Goal: Task Accomplishment & Management: Use online tool/utility

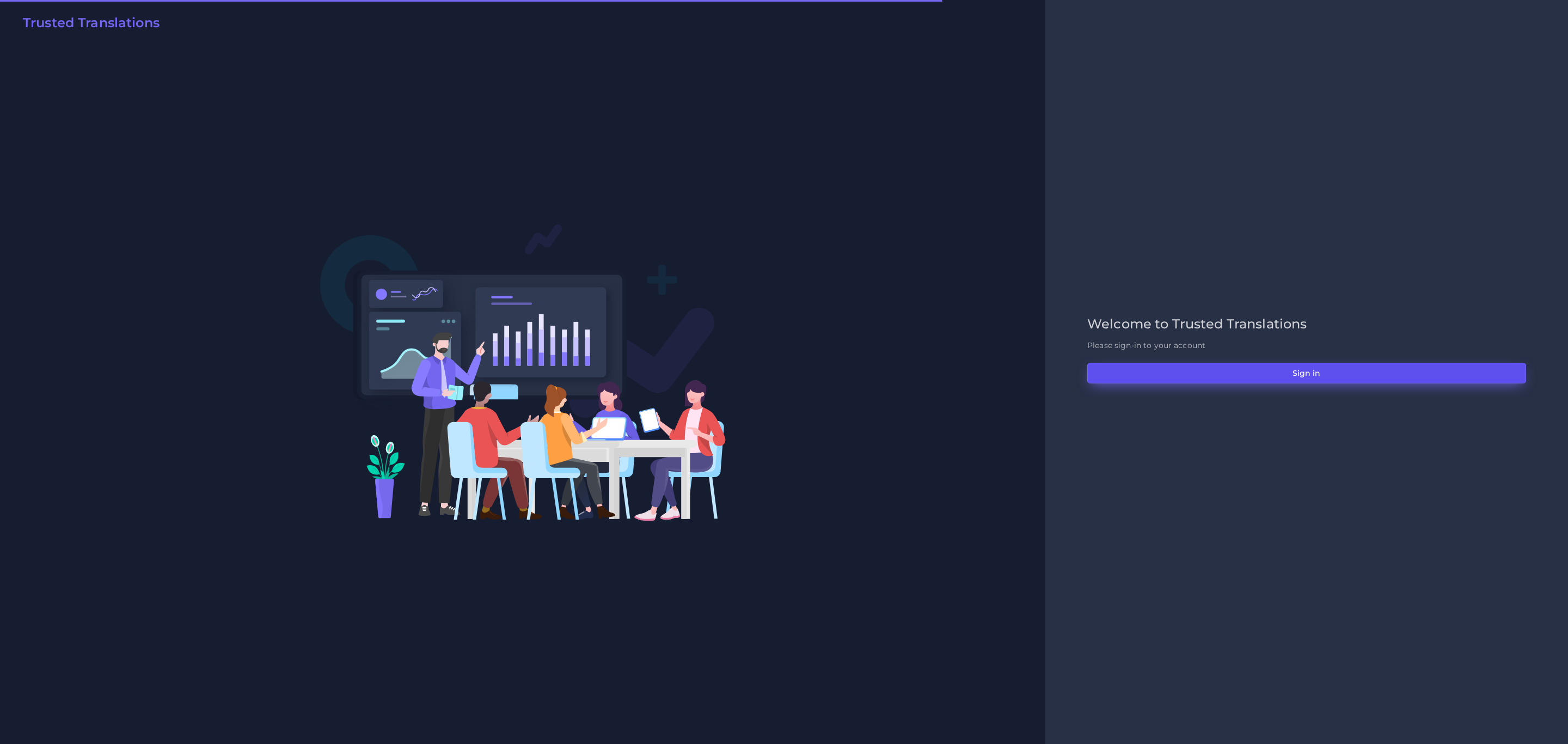
click at [1317, 376] on button "Sign in" at bounding box center [1306, 373] width 439 height 21
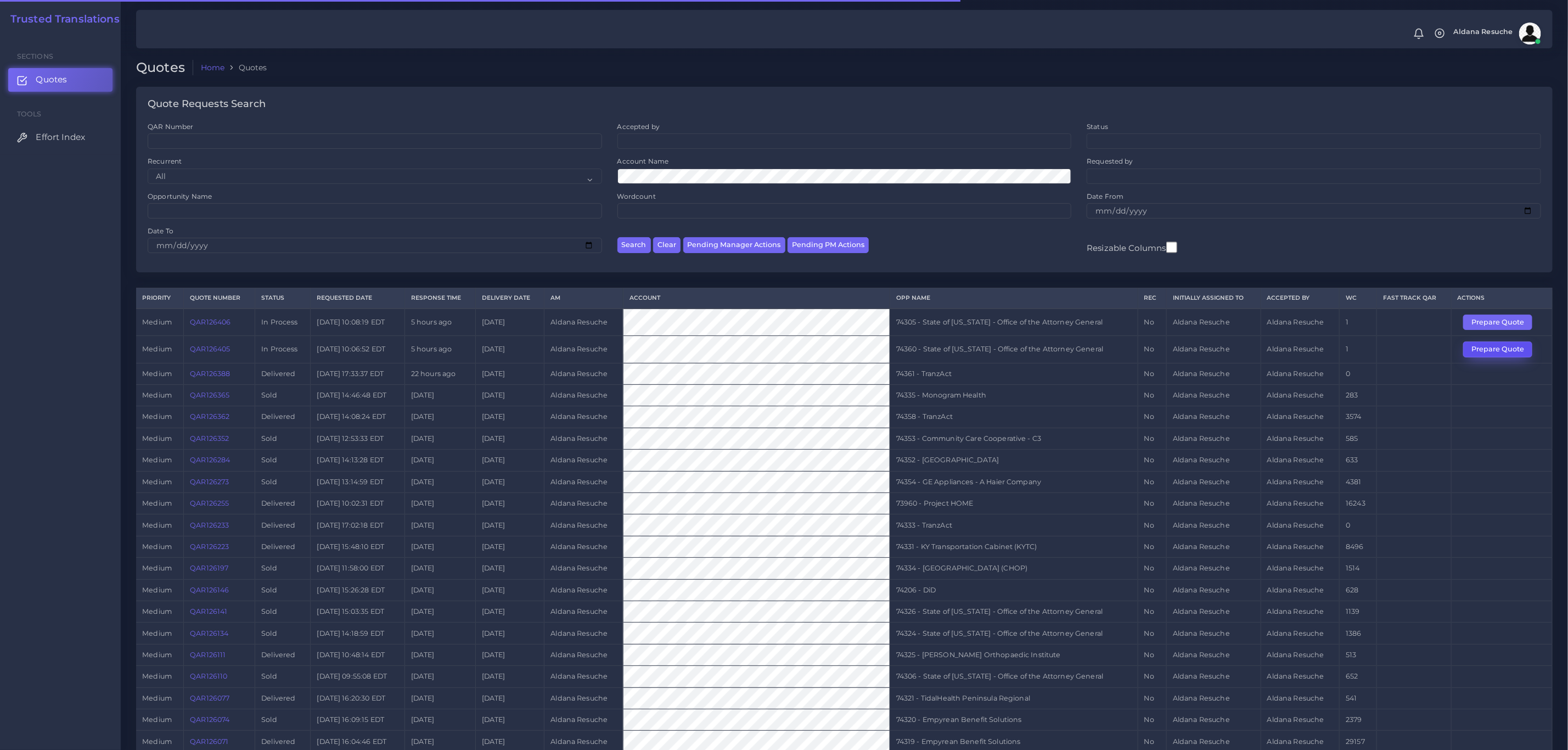
click at [1475, 352] on button "Prepare Quote" at bounding box center [1498, 349] width 69 height 15
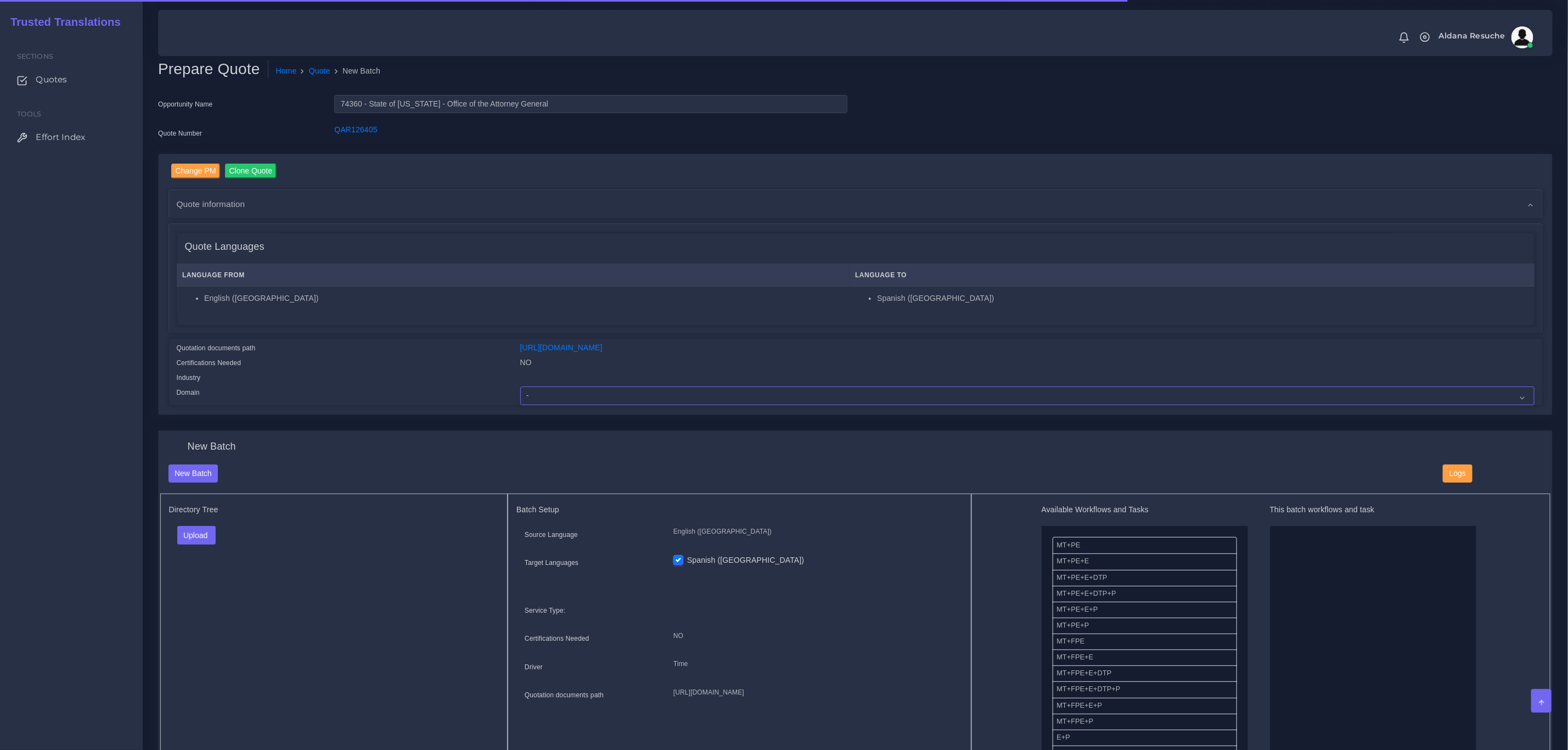
click at [634, 398] on select "- Advertising and Media Agriculture, Forestry and Fishing Architecture, Buildin…" at bounding box center [1027, 396] width 1014 height 18
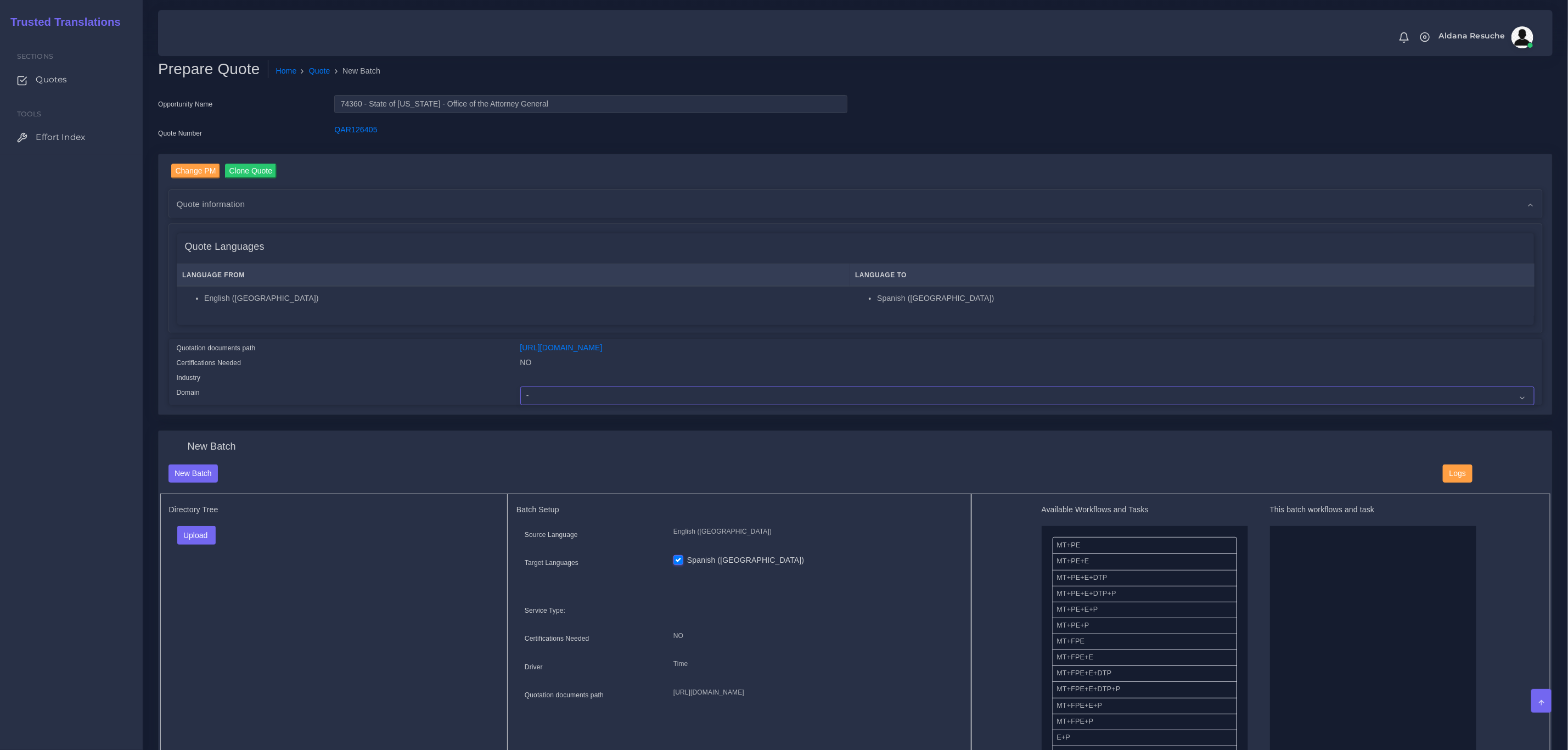
select select "Legal Services"
click at [520, 387] on select "- Advertising and Media Agriculture, Forestry and Fishing Architecture, Buildin…" at bounding box center [1027, 396] width 1014 height 18
click at [191, 533] on button "Upload" at bounding box center [197, 535] width 39 height 18
click at [208, 576] on label "Files" at bounding box center [215, 577] width 75 height 14
drag, startPoint x: 1171, startPoint y: 593, endPoint x: 1329, endPoint y: 572, distance: 159.4
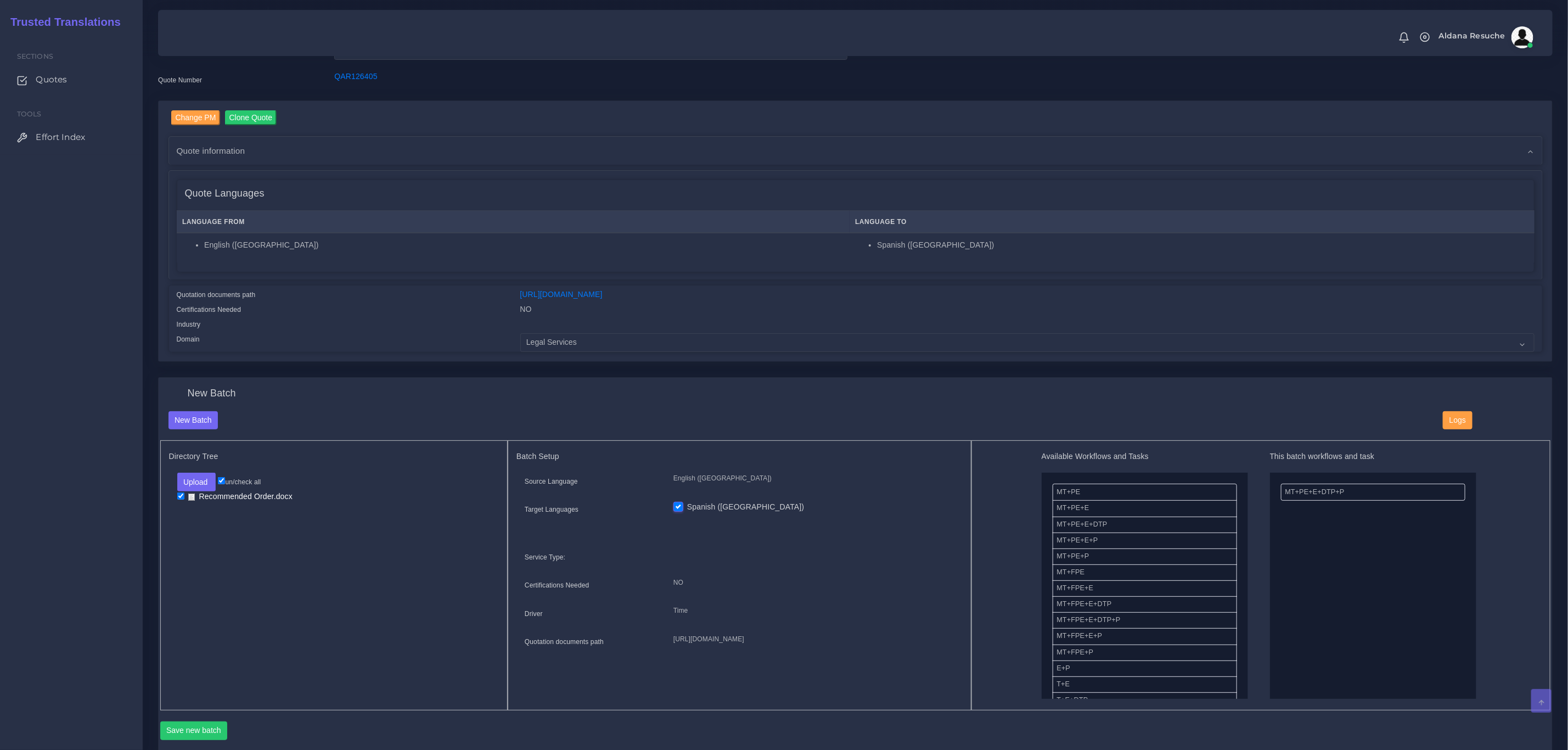
scroll to position [82, 0]
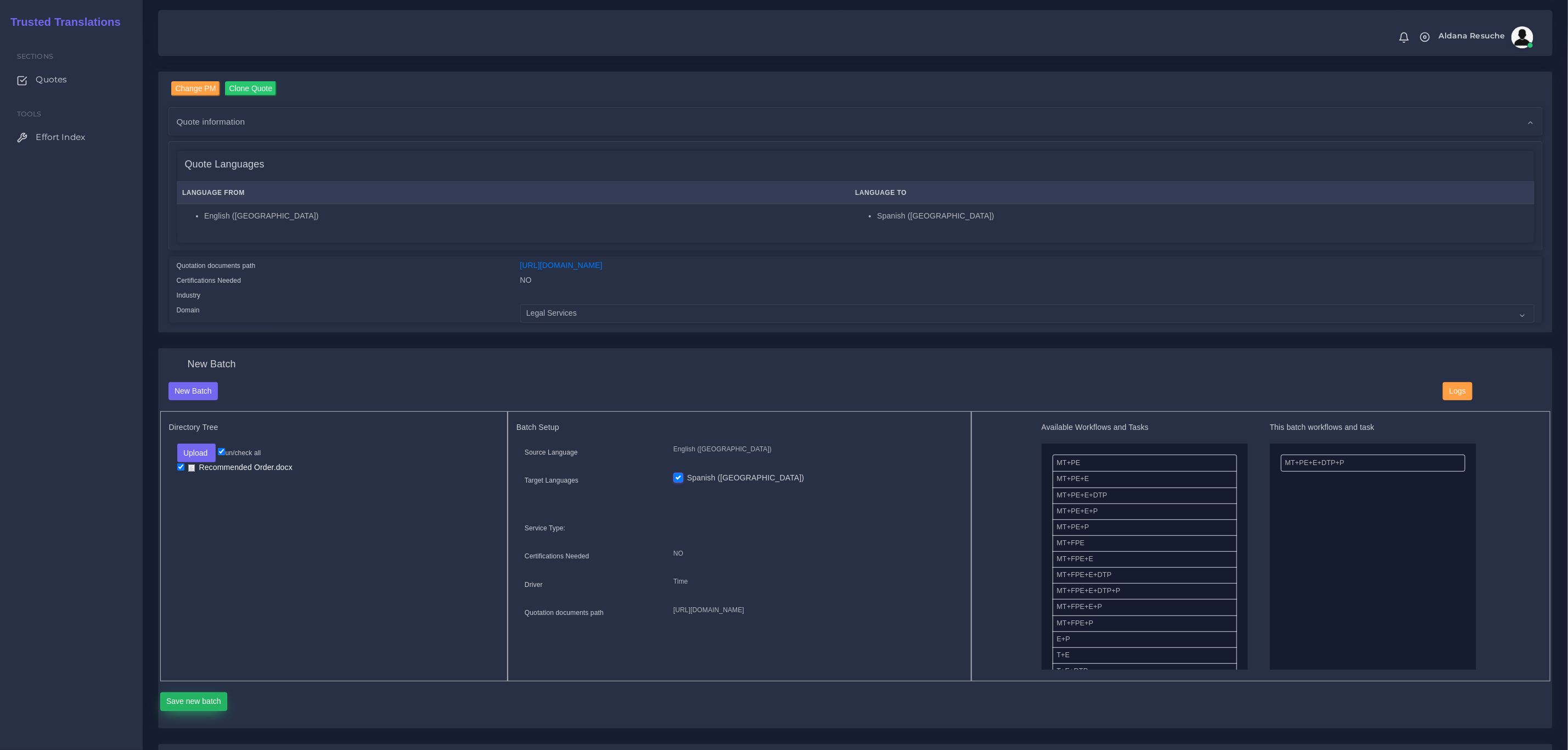
click at [201, 694] on button "Save new batch" at bounding box center [194, 702] width 68 height 18
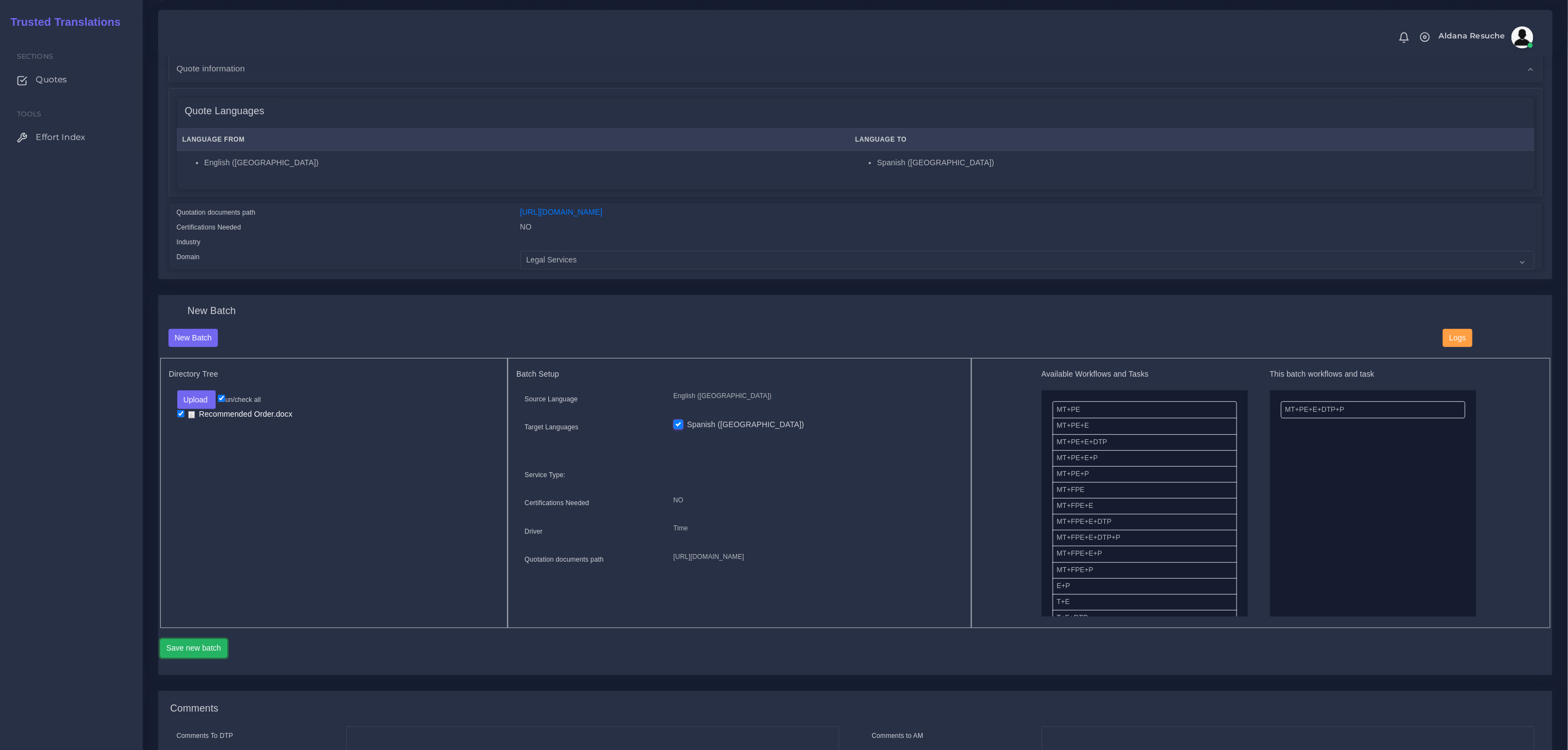
scroll to position [164, 0]
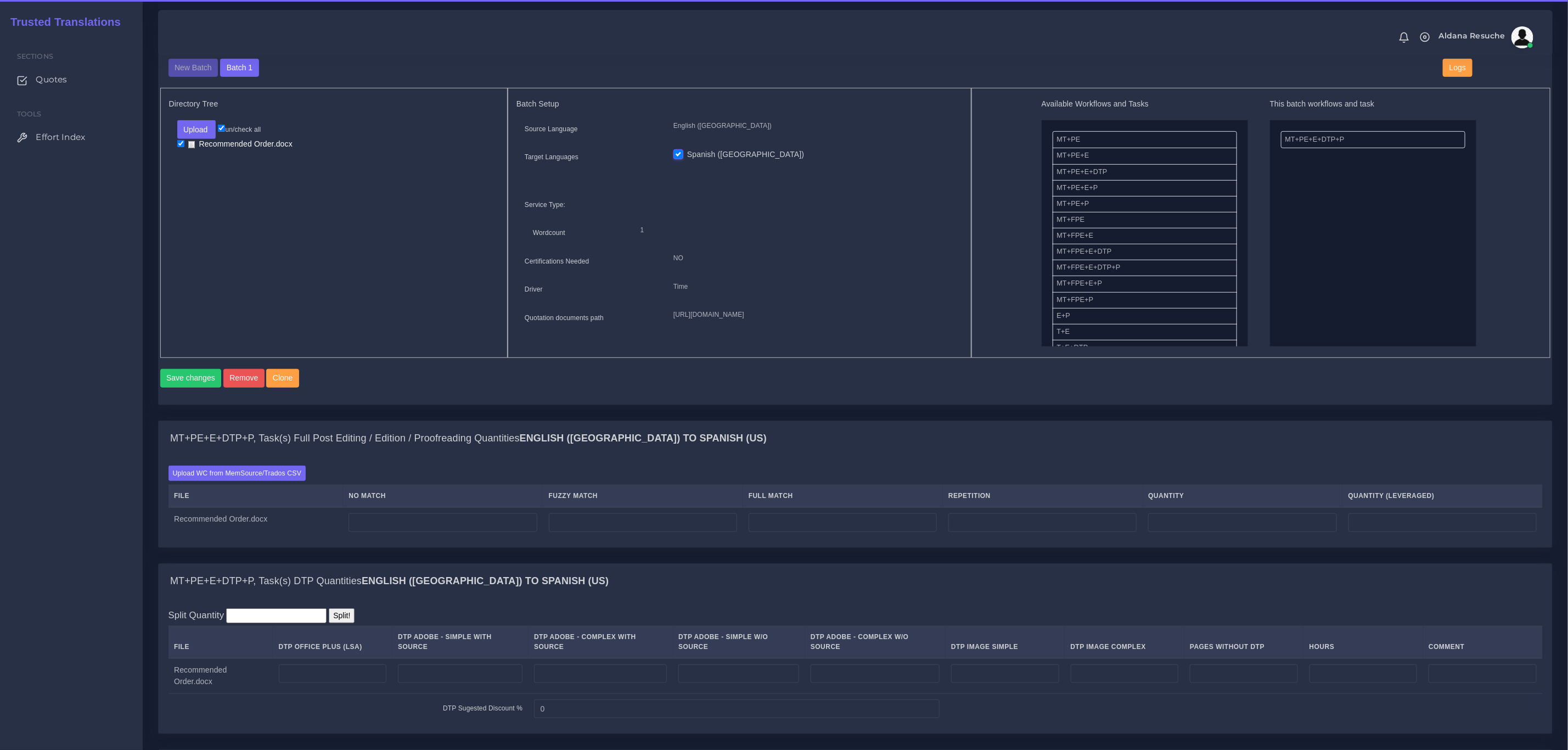
scroll to position [412, 0]
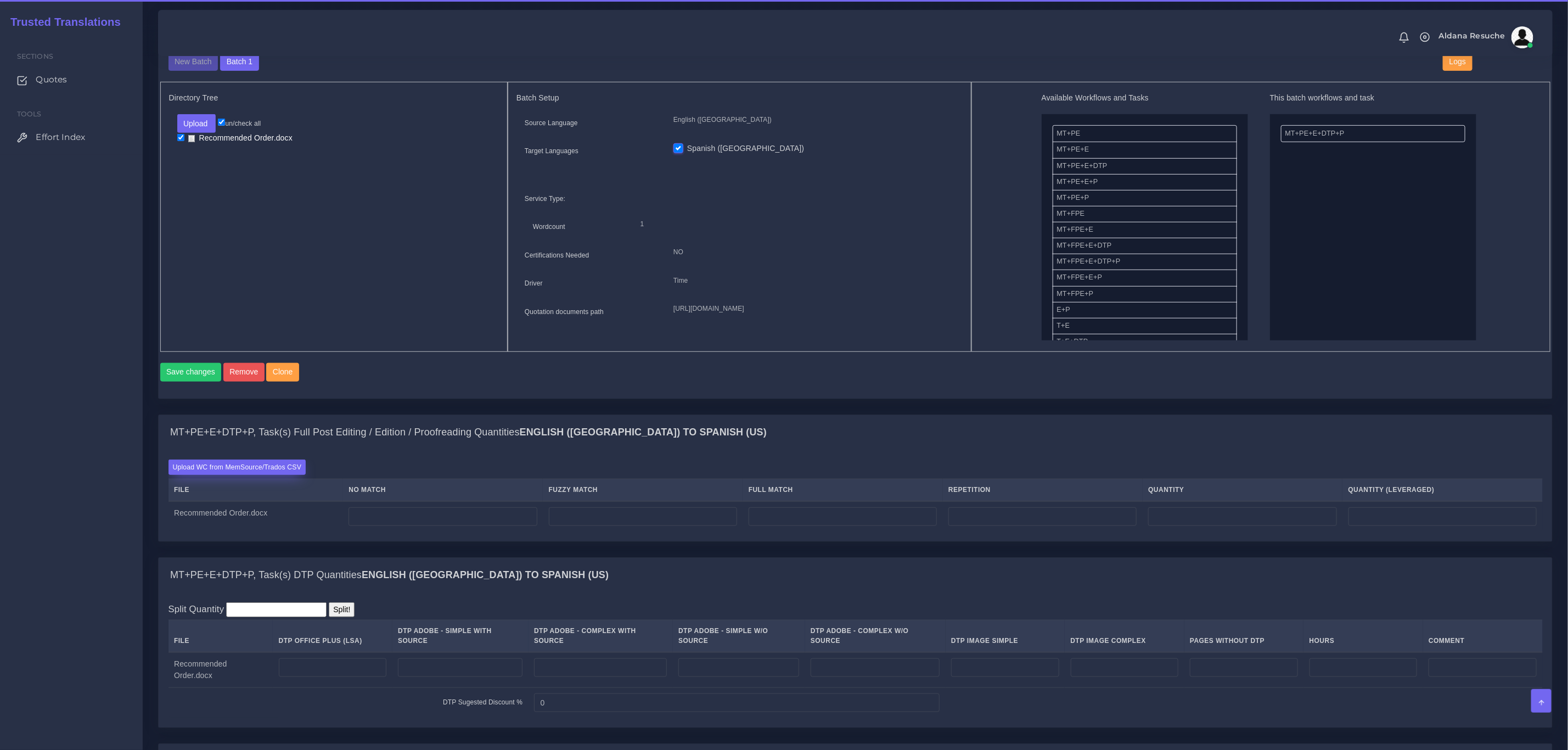
click at [247, 474] on label "Upload WC from MemSource/Trados CSV" at bounding box center [238, 467] width 138 height 15
click at [0, 0] on input "Upload WC from MemSource/Trados CSV" at bounding box center [0, 0] width 0 height 0
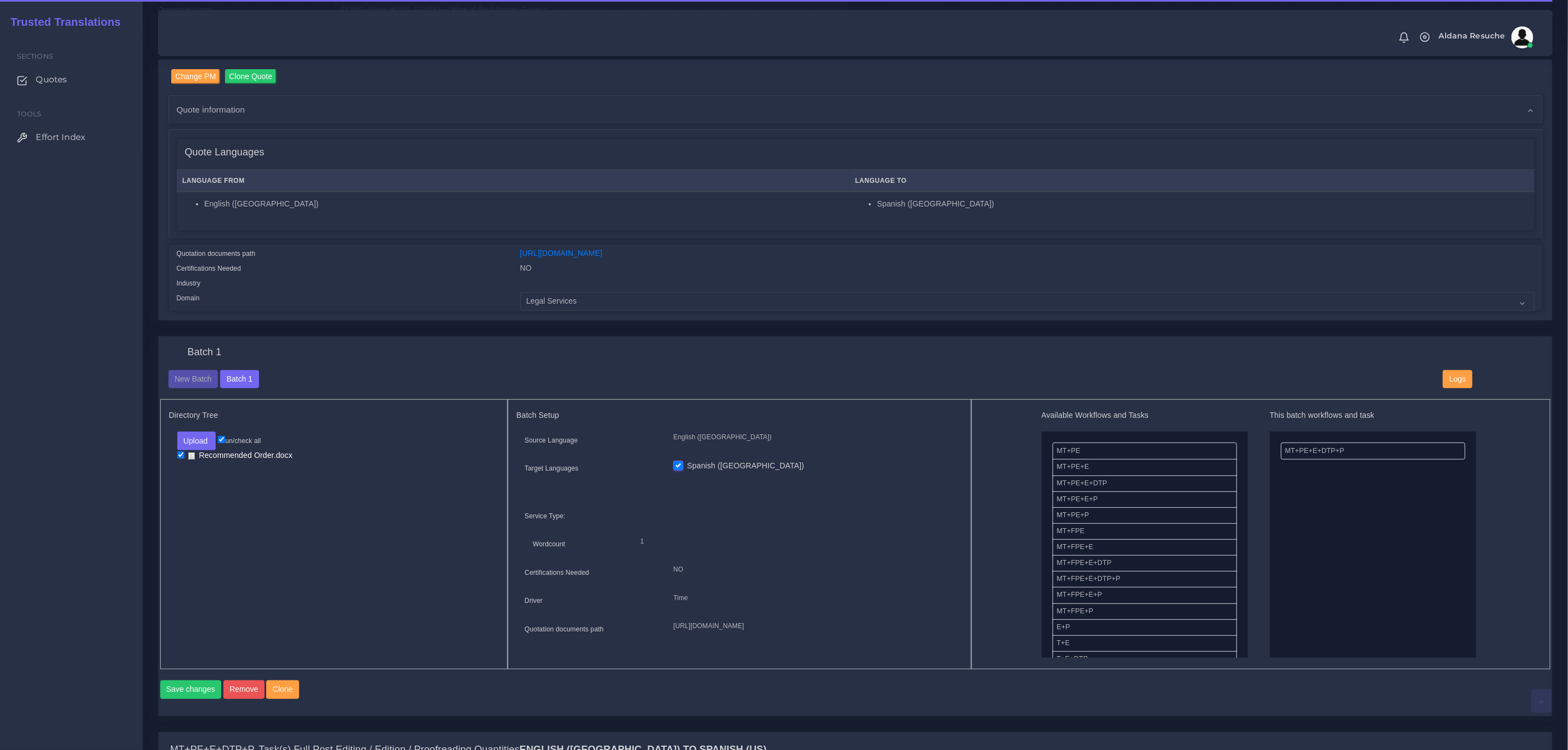
scroll to position [659, 0]
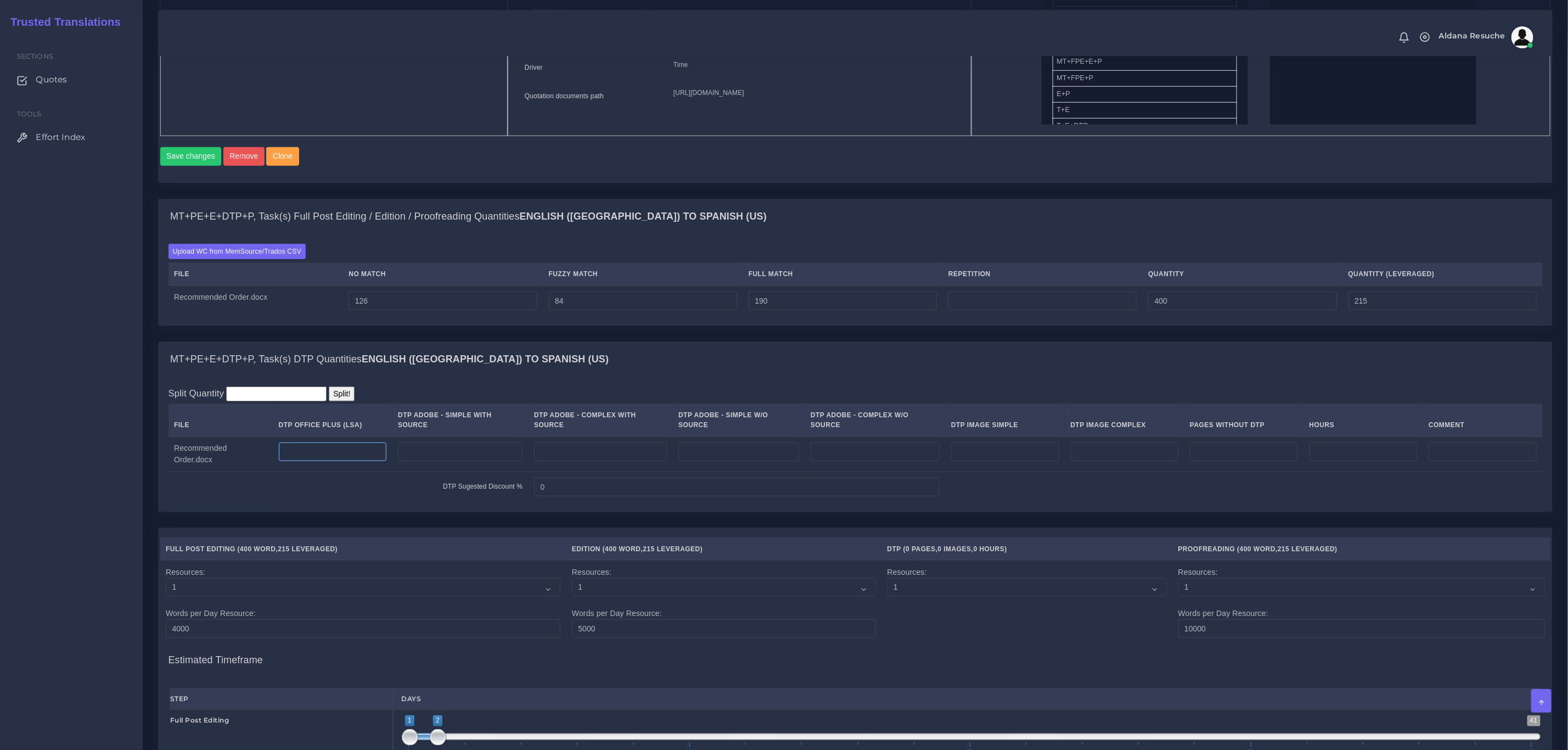
click at [336, 448] on td at bounding box center [333, 454] width 119 height 36
type input "2"
click at [625, 369] on div "MT+PE+E+DTP+P, Task(s) DTP Quantities English (US) TO Spanish (US)" at bounding box center [855, 359] width 1394 height 35
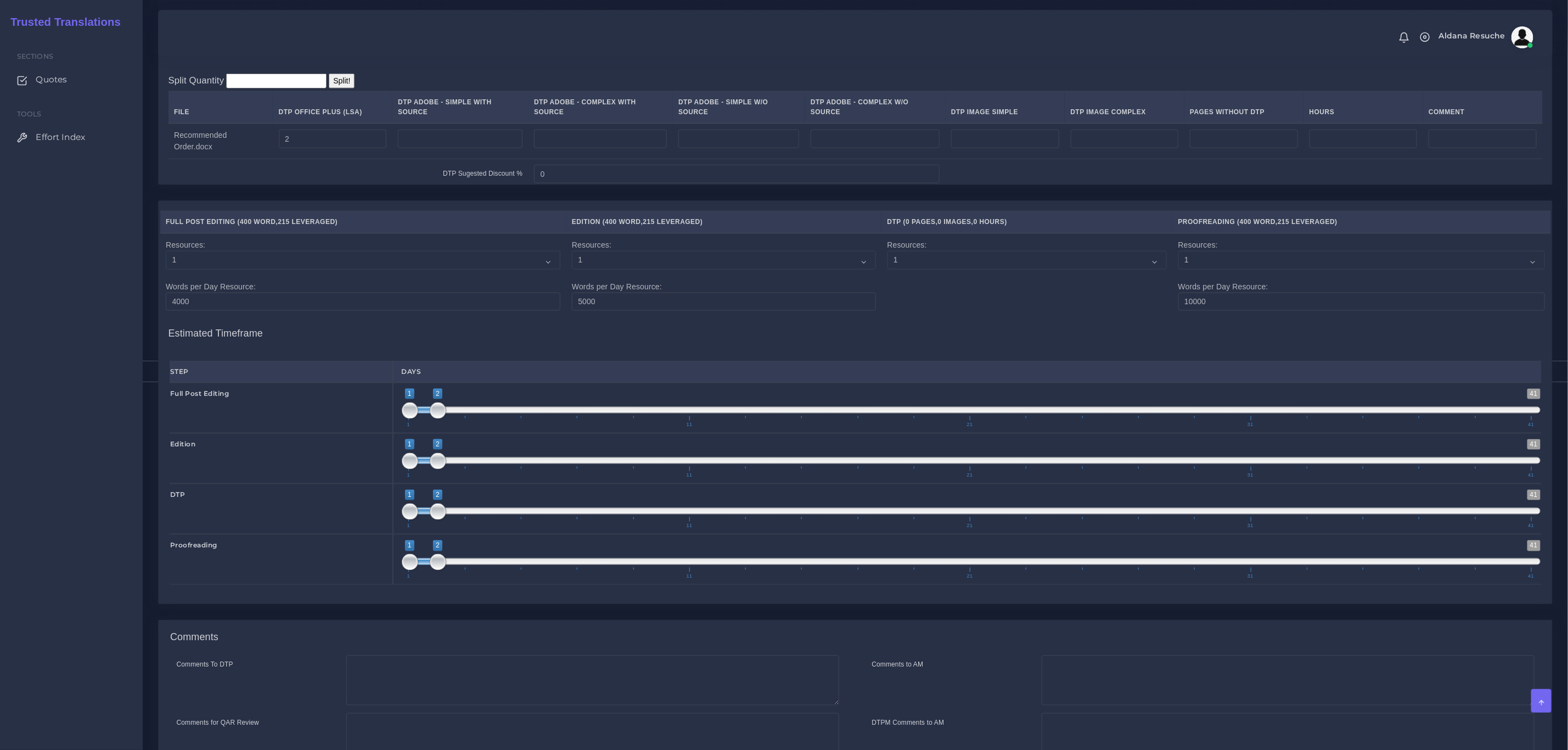
scroll to position [1107, 0]
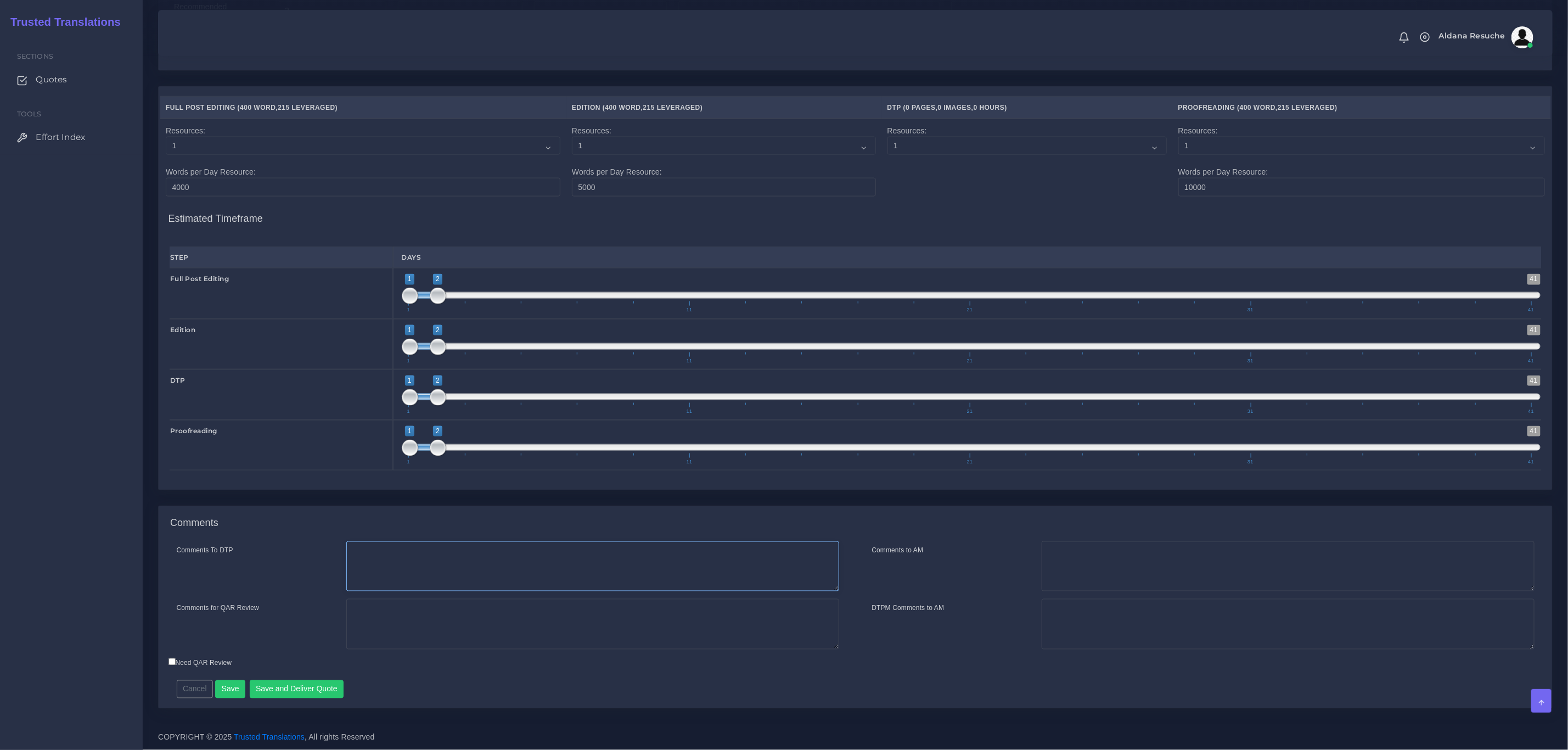
click at [574, 563] on textarea "Comments To DTP" at bounding box center [592, 566] width 493 height 50
type textarea "DTP in word"
type textarea "PEEP+DTP"
click at [299, 690] on button "Save and Deliver Quote" at bounding box center [297, 689] width 95 height 18
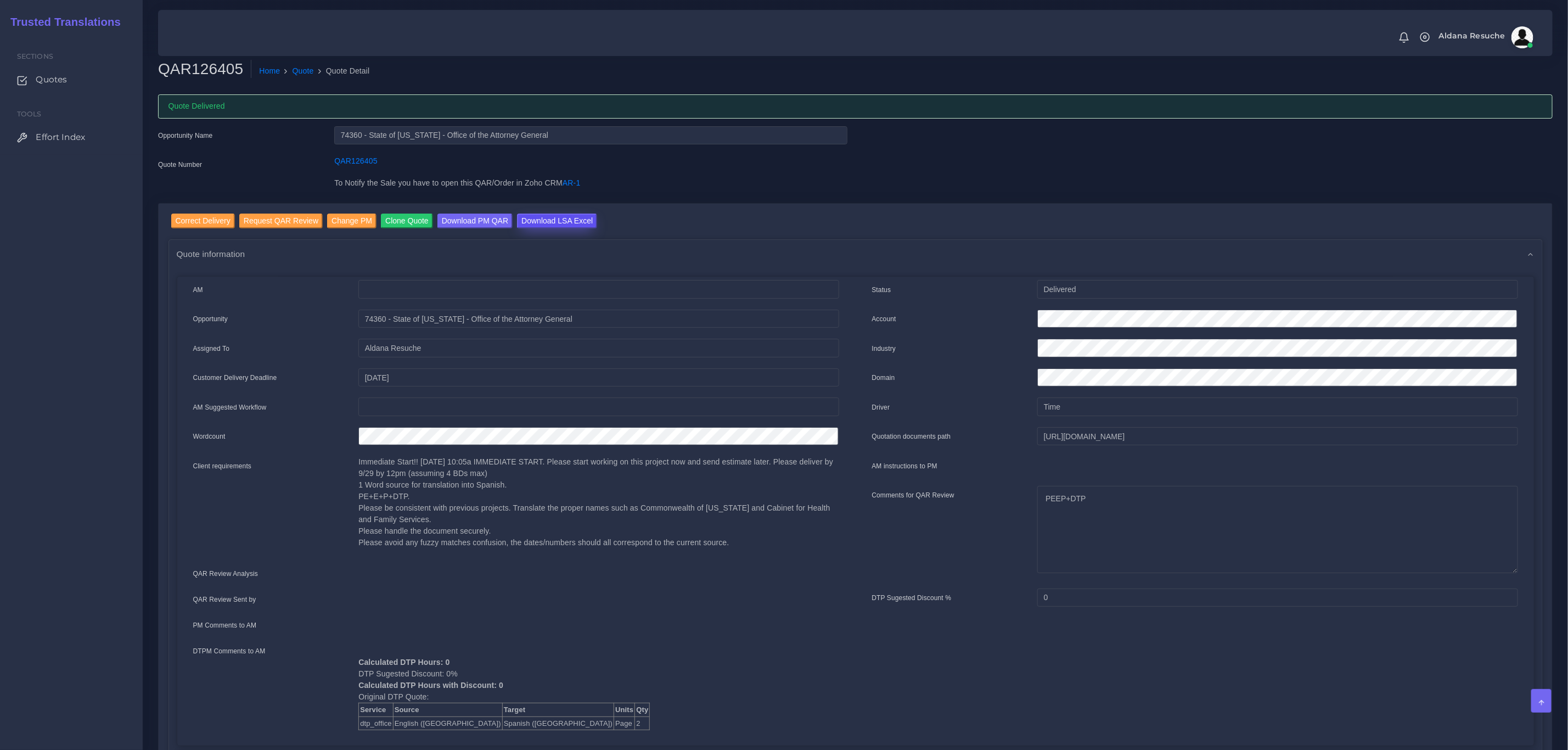
click at [555, 224] on input "Download LSA Excel" at bounding box center [557, 221] width 80 height 15
click at [298, 73] on link "Quote" at bounding box center [303, 71] width 21 height 12
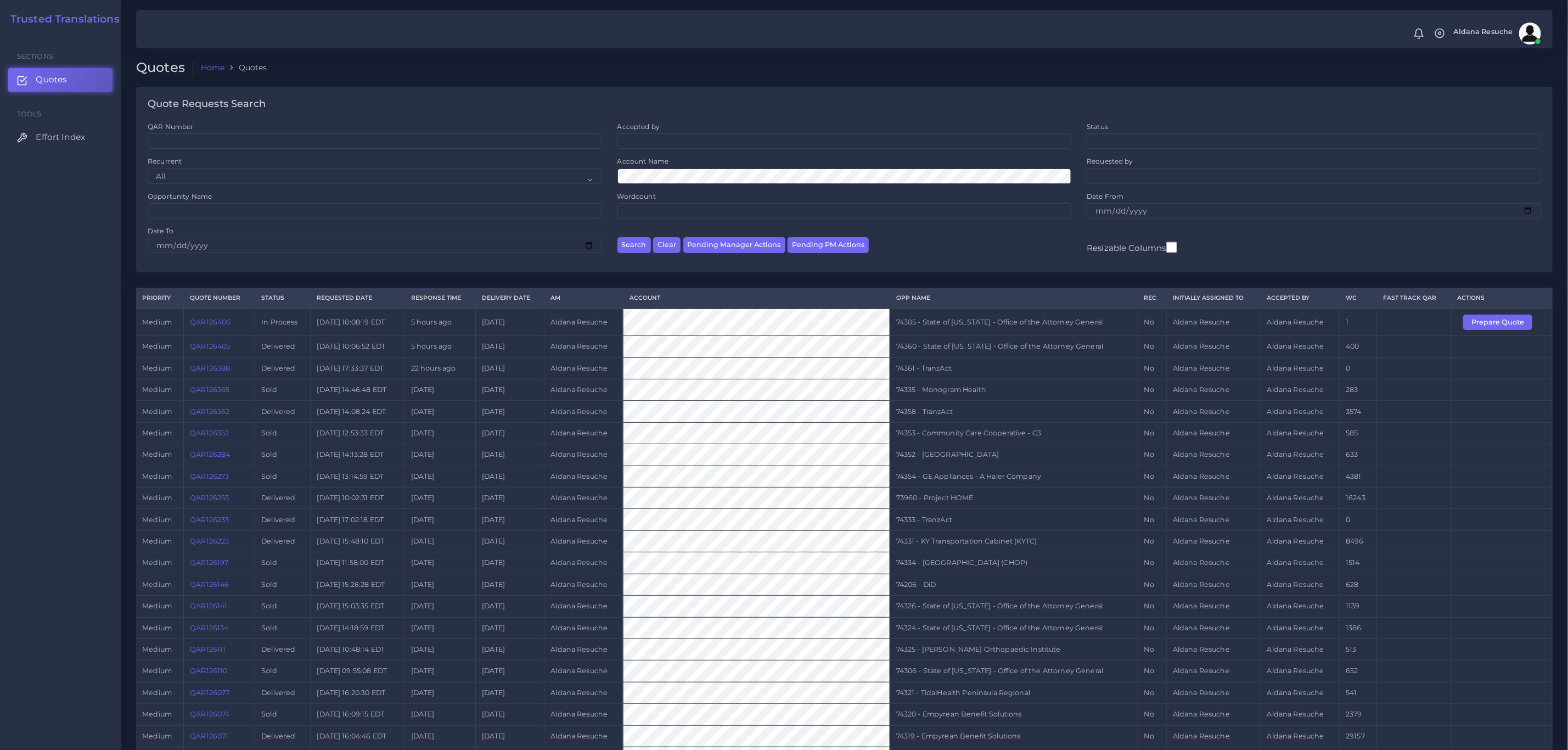
click at [952, 326] on td "74305 - State of [US_STATE] - Office of the Attorney General" at bounding box center [1014, 322] width 248 height 28
click at [952, 326] on td "74305 - State of Kentucky - Office of the Attorney General" at bounding box center [1014, 322] width 248 height 28
copy tr "74305 - State of [US_STATE] - Office of the Attorney General"
drag, startPoint x: 1499, startPoint y: 321, endPoint x: 1466, endPoint y: 349, distance: 43.3
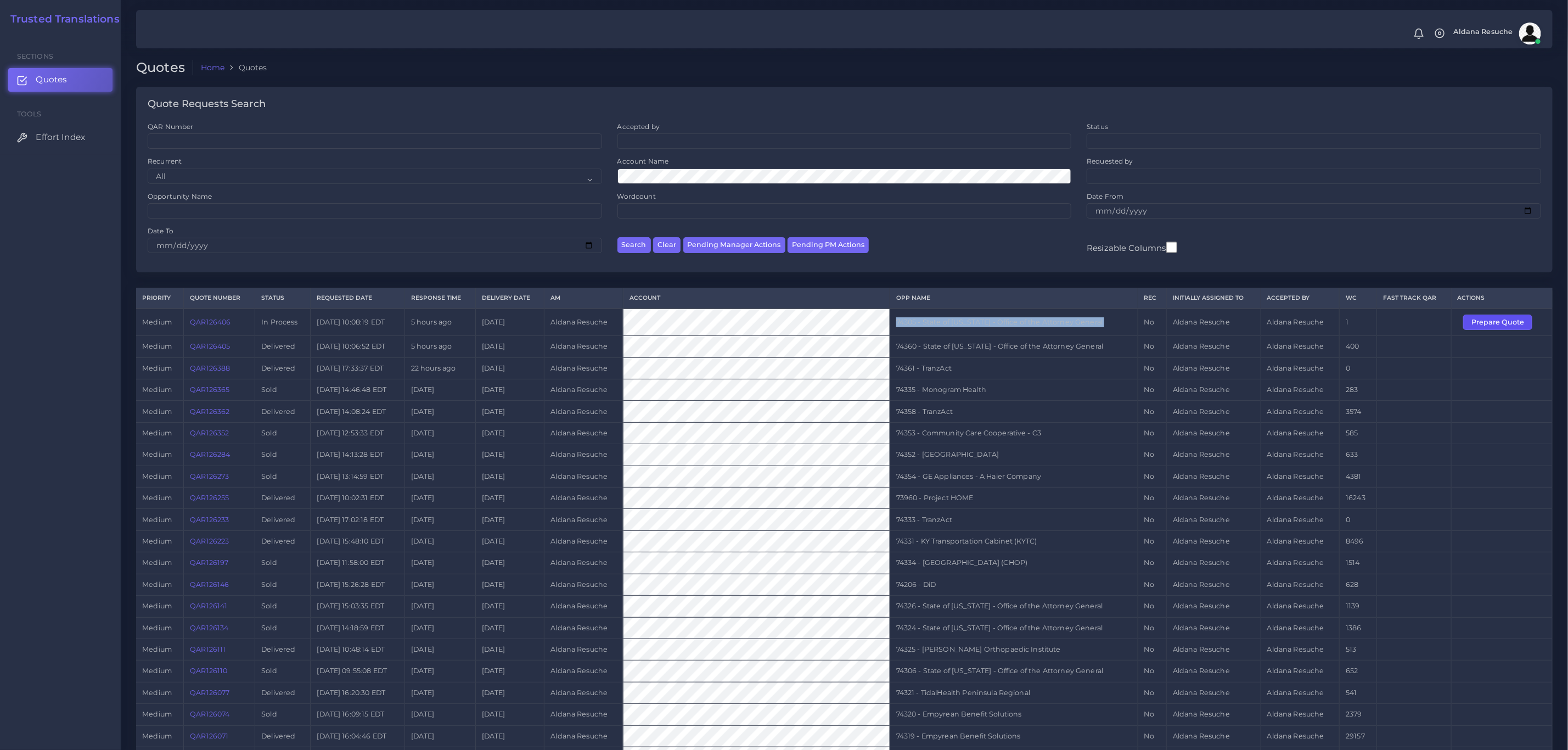
click at [1499, 321] on button "Prepare Quote" at bounding box center [1498, 322] width 69 height 15
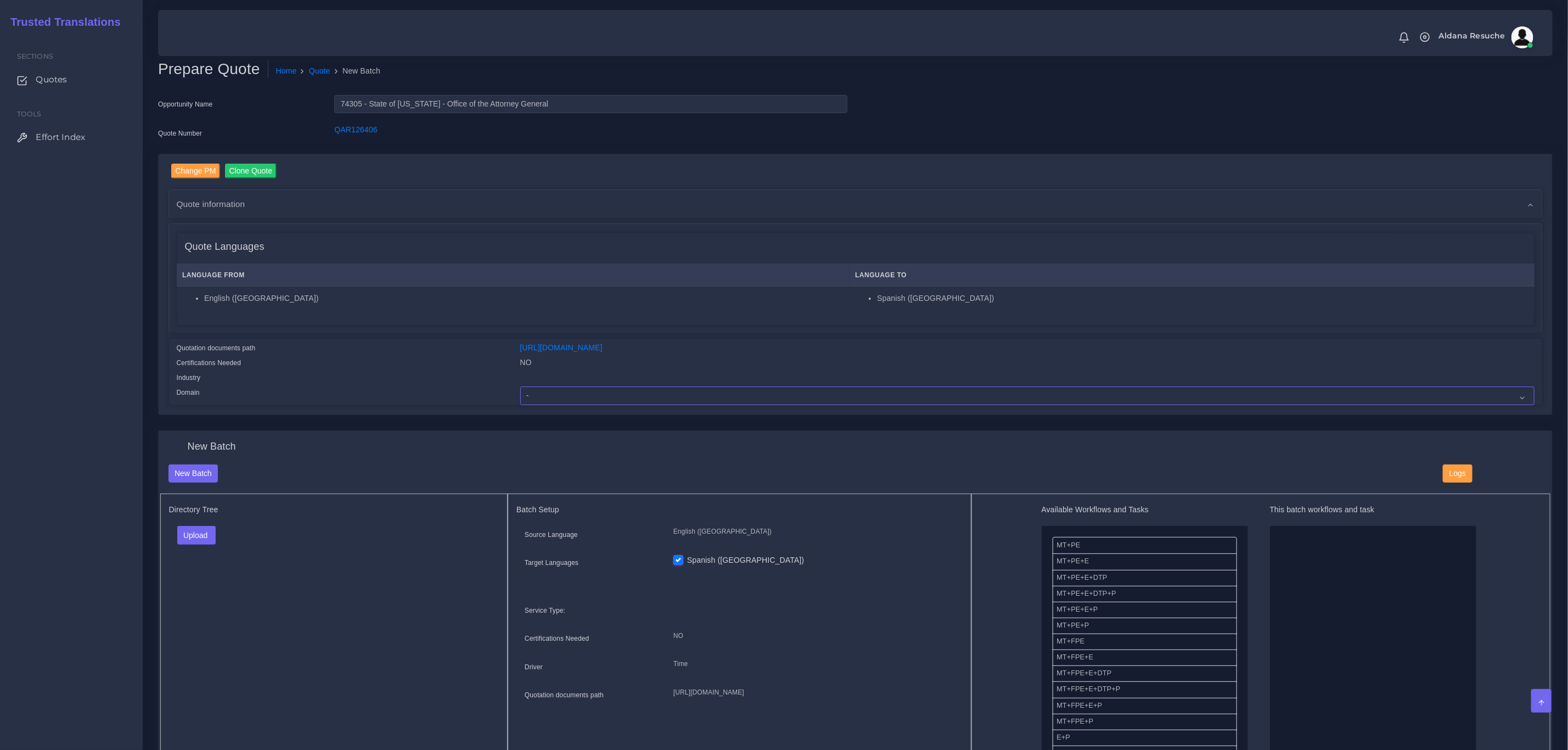
click at [544, 397] on select "- Advertising and Media Agriculture, Forestry and Fishing Architecture, Buildin…" at bounding box center [1027, 396] width 1014 height 18
select select "Legal Services"
click at [520, 387] on select "- Advertising and Media Agriculture, Forestry and Fishing Architecture, Buildin…" at bounding box center [1027, 396] width 1014 height 18
click at [207, 533] on button "Upload" at bounding box center [197, 535] width 39 height 18
click at [200, 575] on label "Files" at bounding box center [215, 577] width 75 height 14
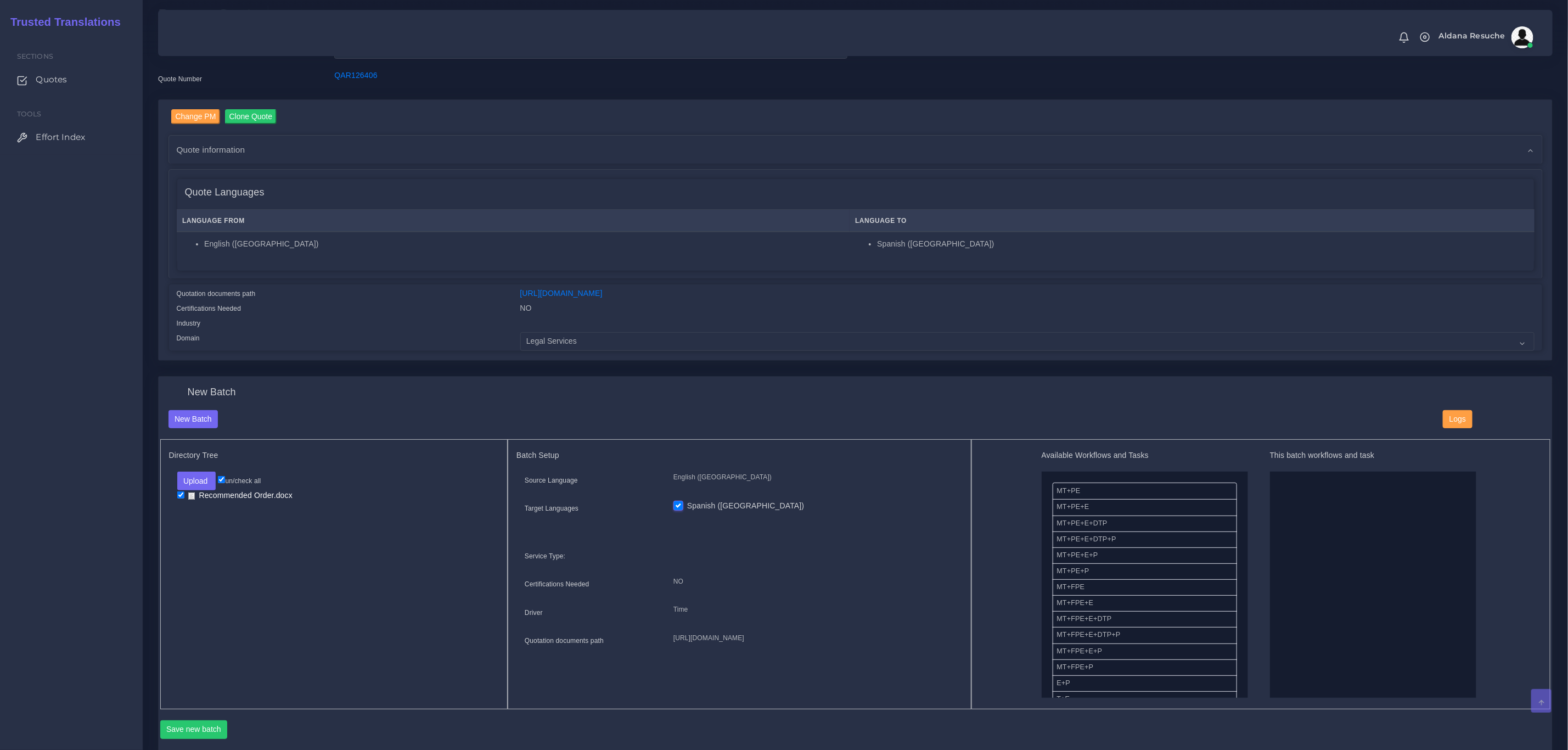
scroll to position [82, 0]
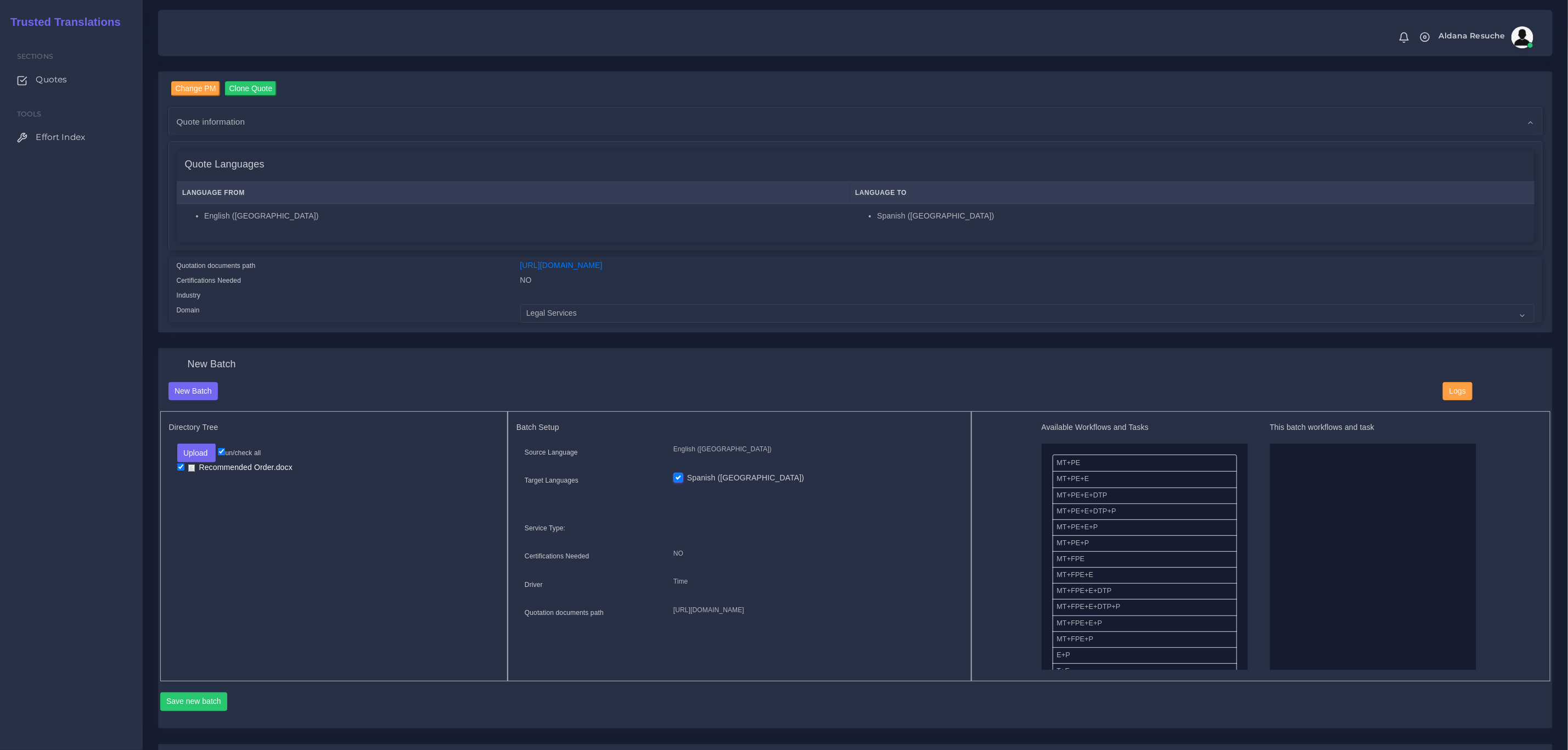
drag, startPoint x: 1141, startPoint y: 512, endPoint x: 1323, endPoint y: 506, distance: 182.1
click at [191, 709] on button "Save new batch" at bounding box center [194, 702] width 68 height 18
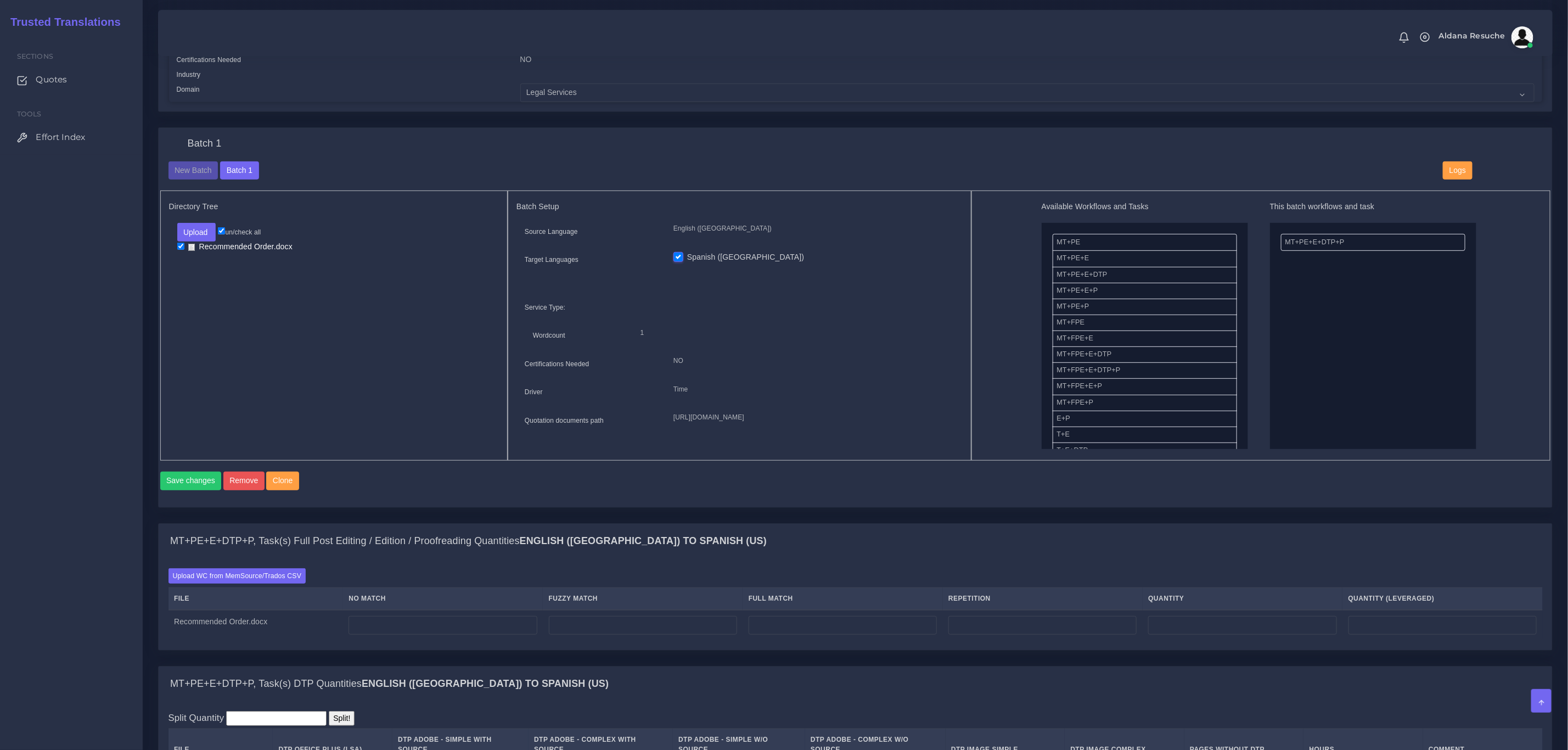
scroll to position [330, 0]
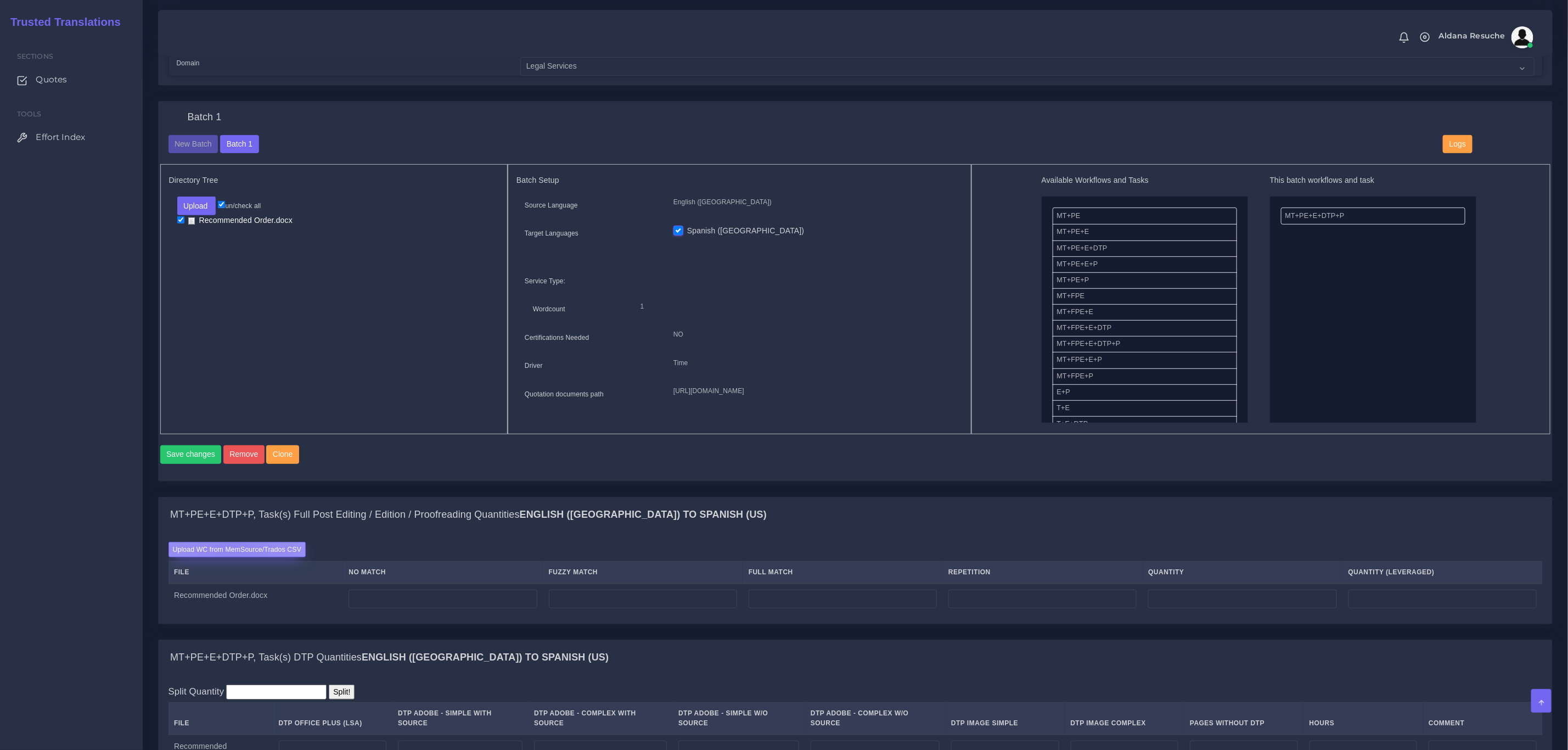
click at [232, 557] on label "Upload WC from MemSource/Trados CSV" at bounding box center [238, 549] width 138 height 15
click at [0, 0] on input "Upload WC from MemSource/Trados CSV" at bounding box center [0, 0] width 0 height 0
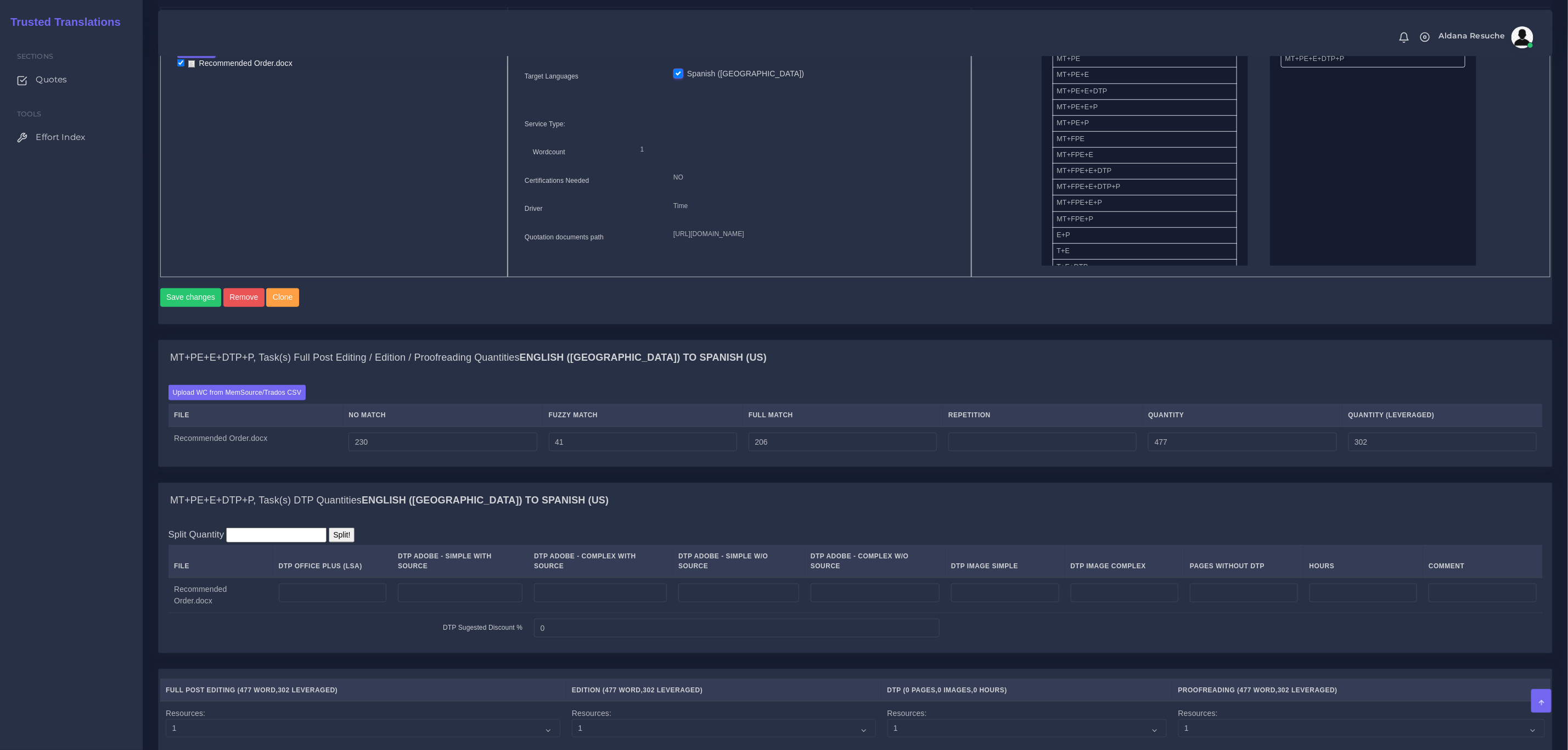
scroll to position [494, 0]
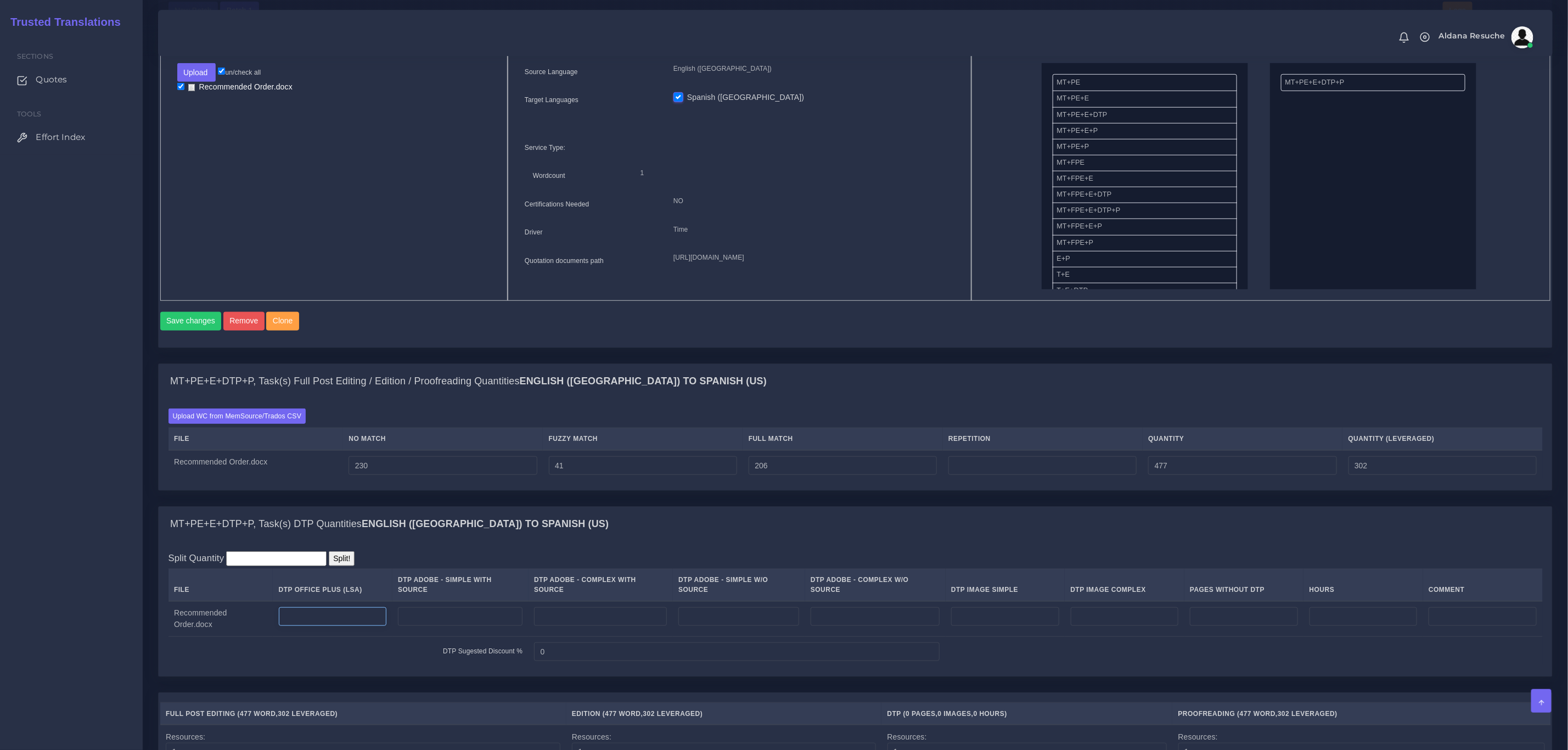
click at [346, 616] on input "number" at bounding box center [332, 616] width 107 height 18
type input "3"
click at [709, 506] on div "MT+PE+E+DTP+P, Task(s) Full Post Editing / Edition / Proofreading Quantities En…" at bounding box center [855, 435] width 1412 height 142
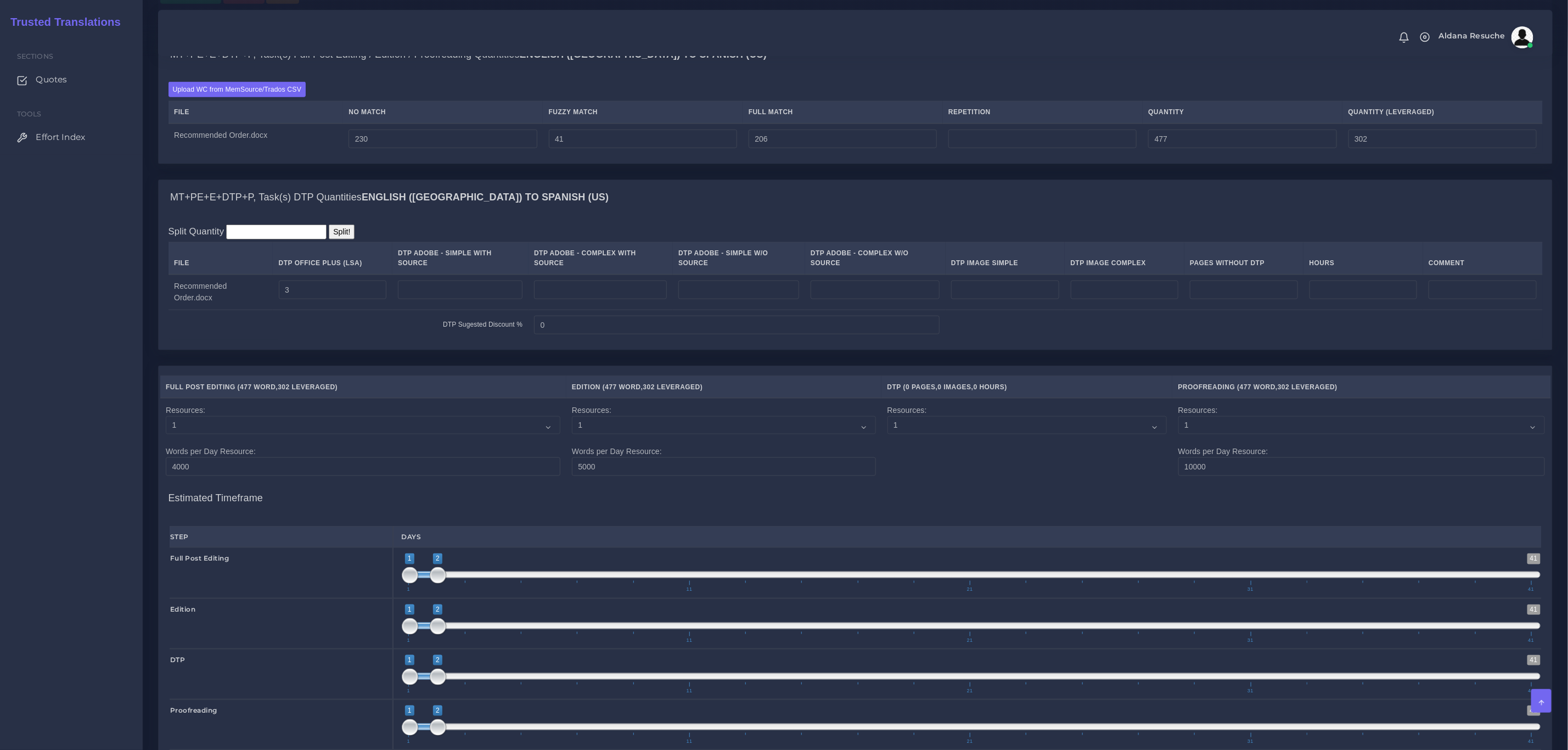
scroll to position [1107, 0]
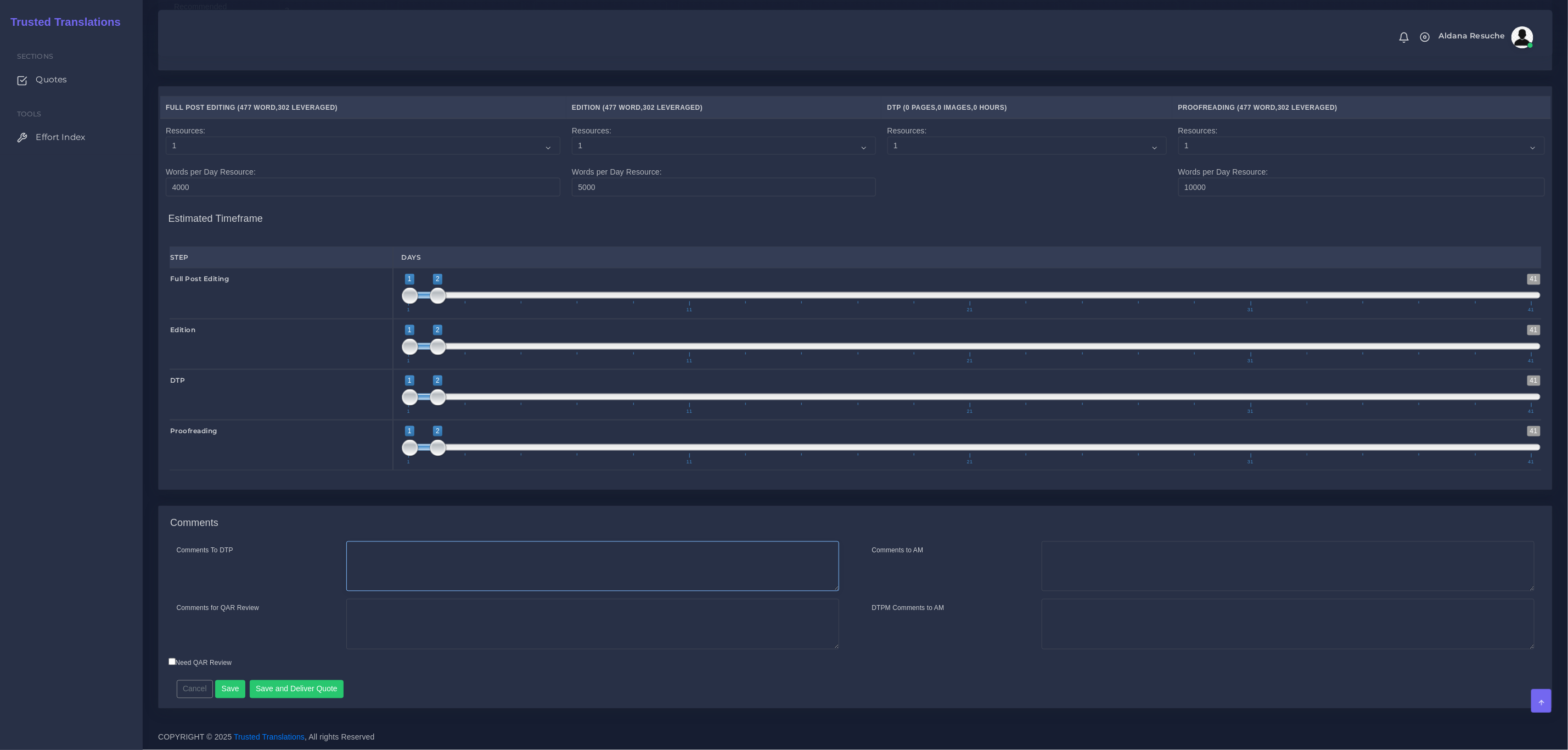
click at [387, 570] on textarea "Comments To DTP" at bounding box center [592, 566] width 493 height 50
type textarea "DTP in word"
type textarea "PEEP+DTP"
click at [295, 697] on button "Save and Deliver Quote" at bounding box center [297, 689] width 95 height 18
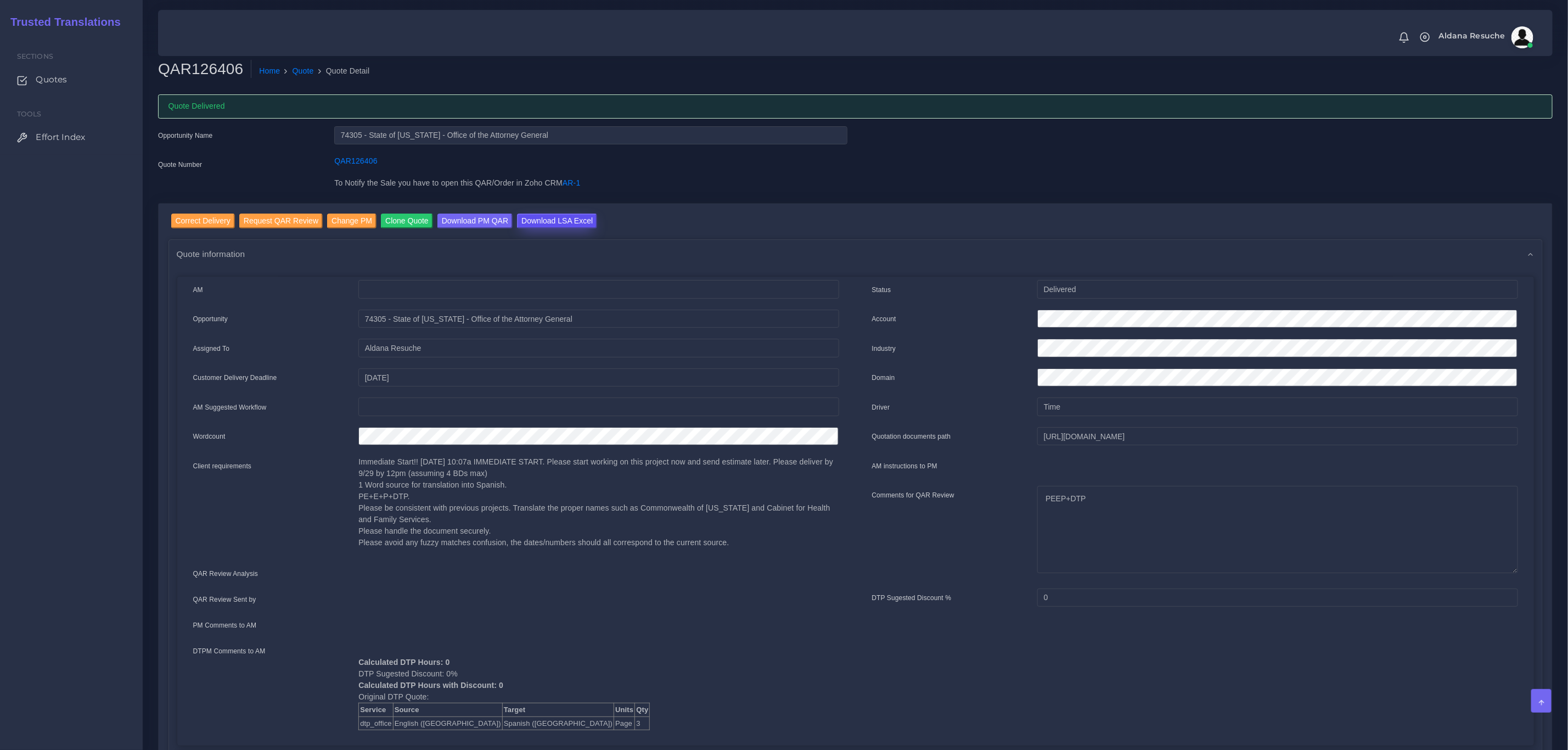
click at [535, 221] on input "Download LSA Excel" at bounding box center [557, 221] width 80 height 15
click at [295, 75] on link "Quote" at bounding box center [303, 71] width 21 height 12
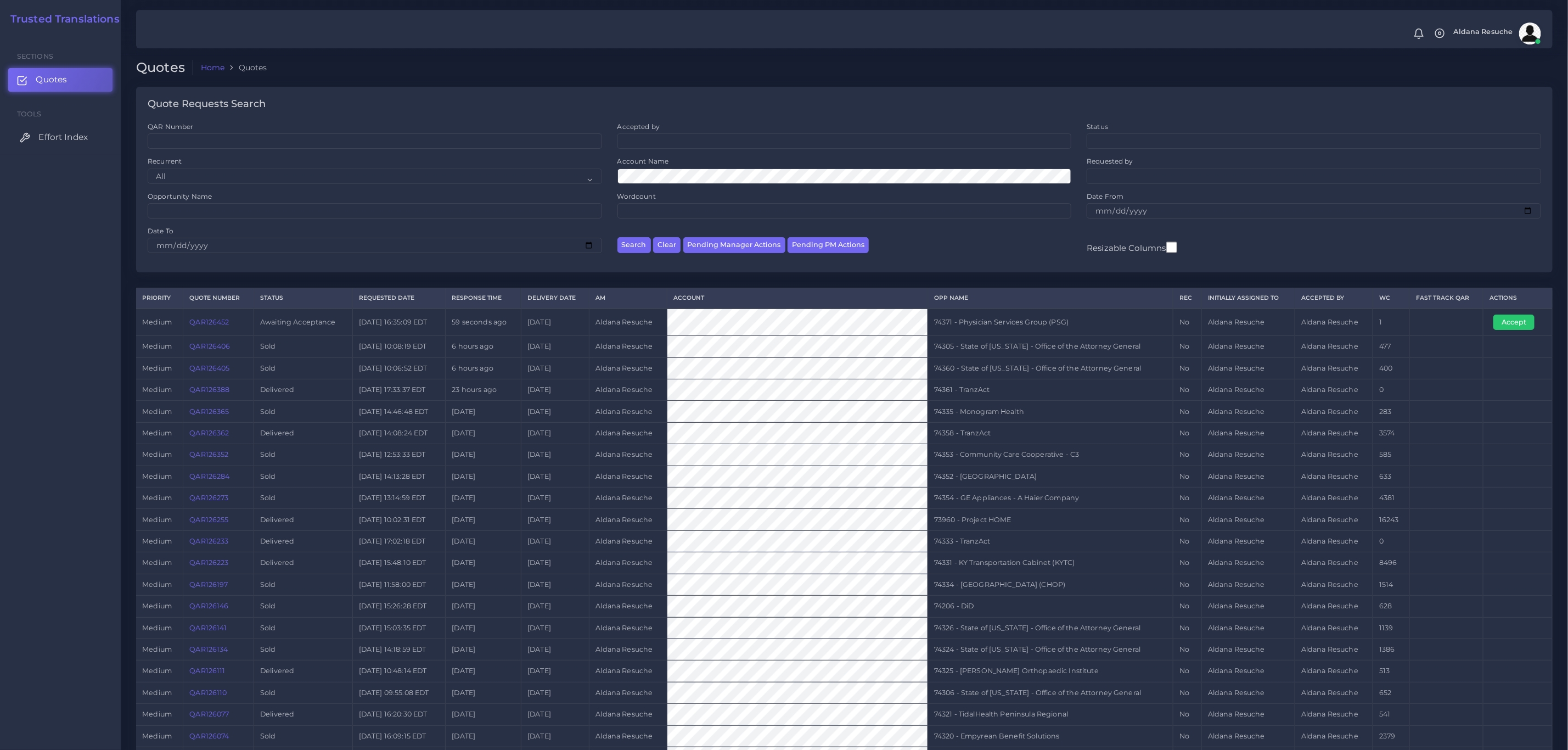
click at [75, 133] on span "Effort Index" at bounding box center [63, 137] width 49 height 12
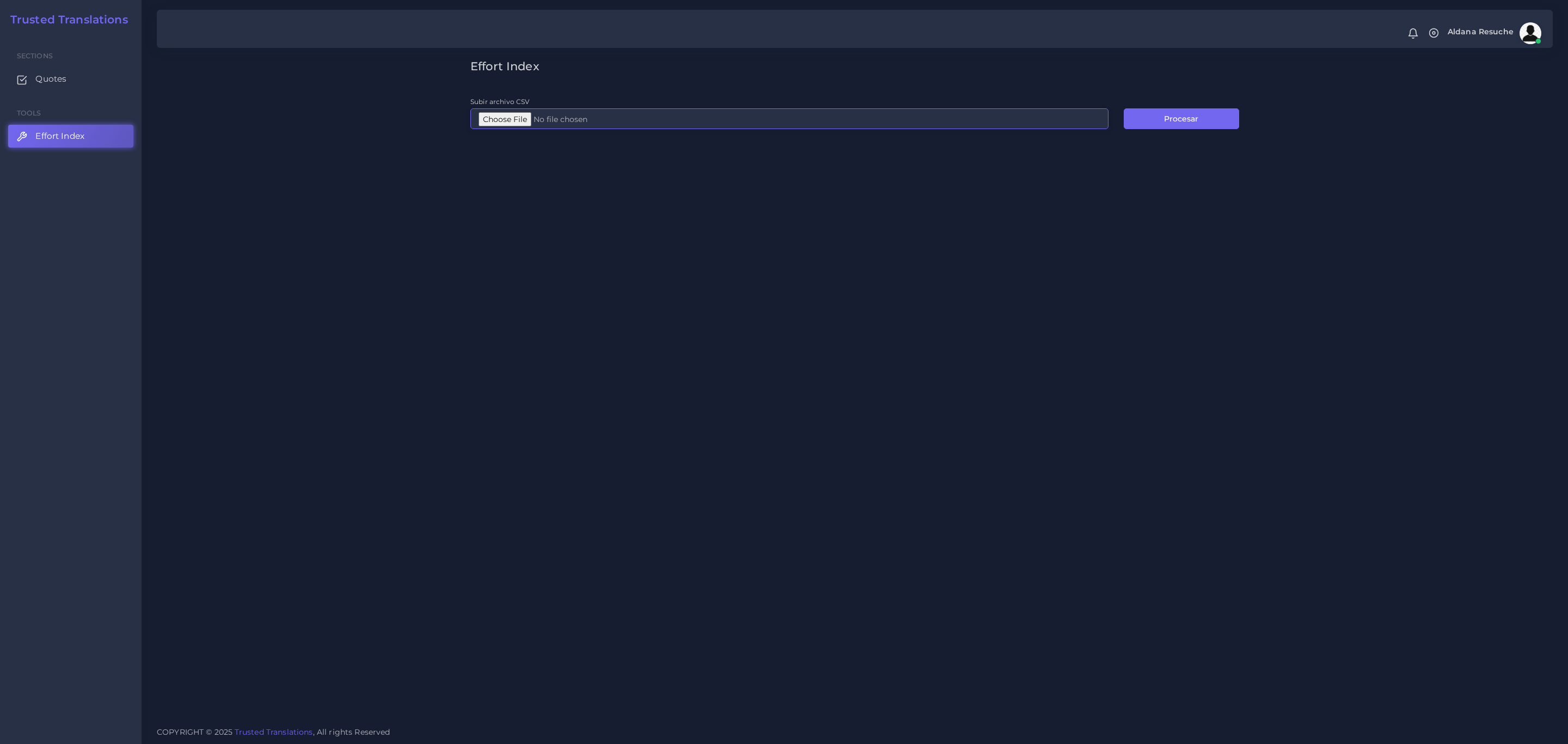
click at [543, 123] on input "Subir archivo CSV" at bounding box center [789, 119] width 638 height 21
type input "C:\fakepath\EI.csv"
click at [1195, 124] on button "Procesar" at bounding box center [1181, 119] width 116 height 21
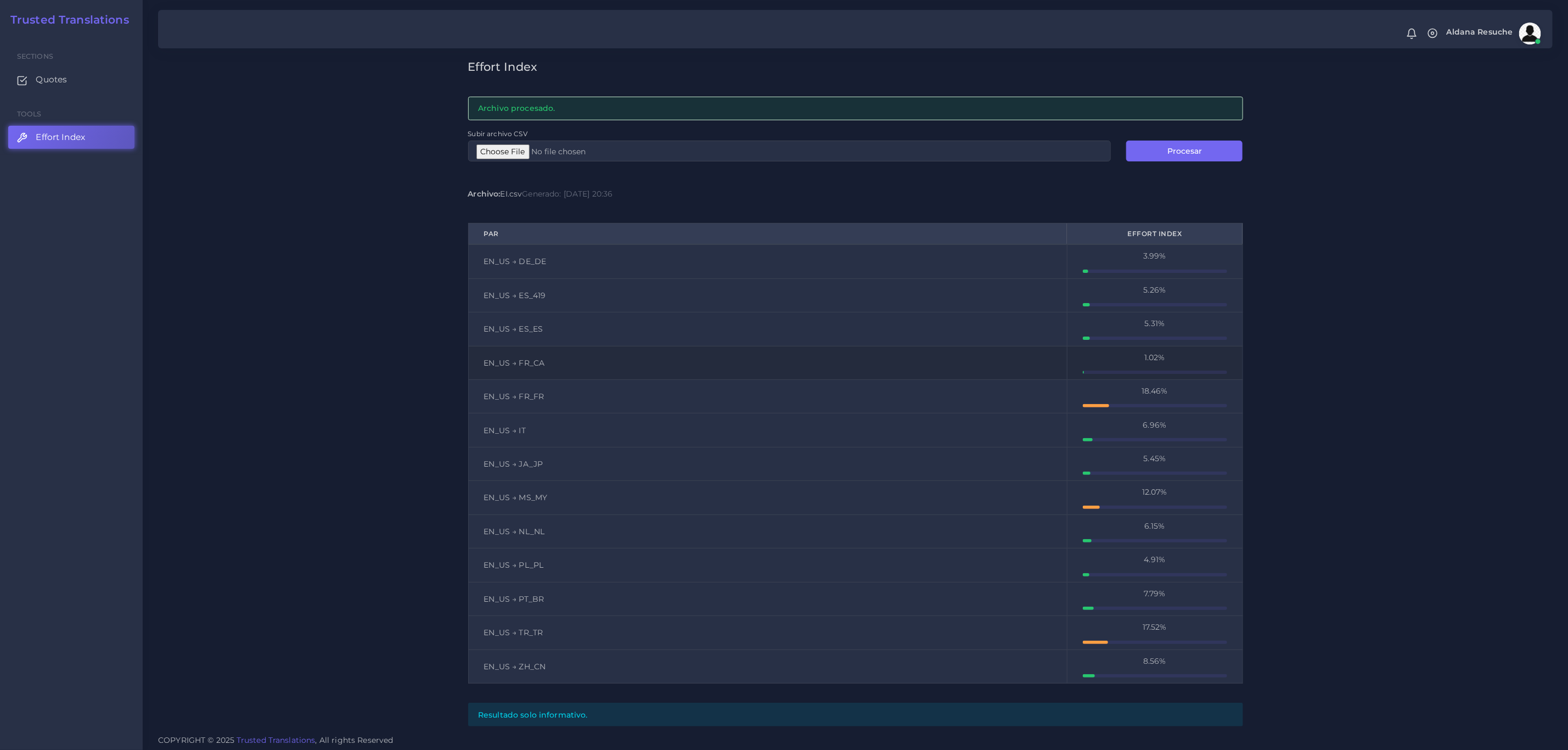
click at [1205, 361] on div "1.02%" at bounding box center [1155, 357] width 144 height 11
